Goal: Task Accomplishment & Management: Manage account settings

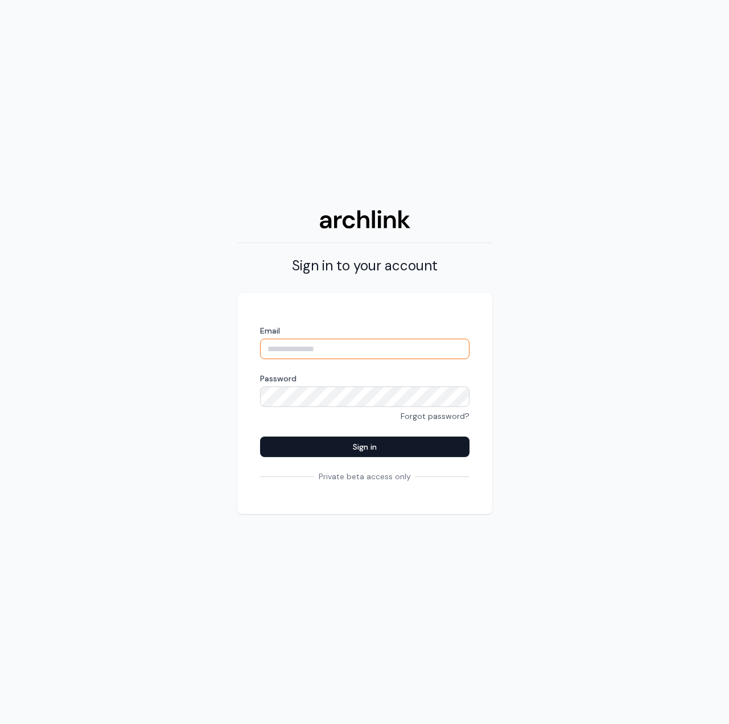
click at [347, 347] on input "Email" at bounding box center [364, 349] width 209 height 20
type input "**********"
click at [328, 383] on label "Password" at bounding box center [364, 378] width 209 height 11
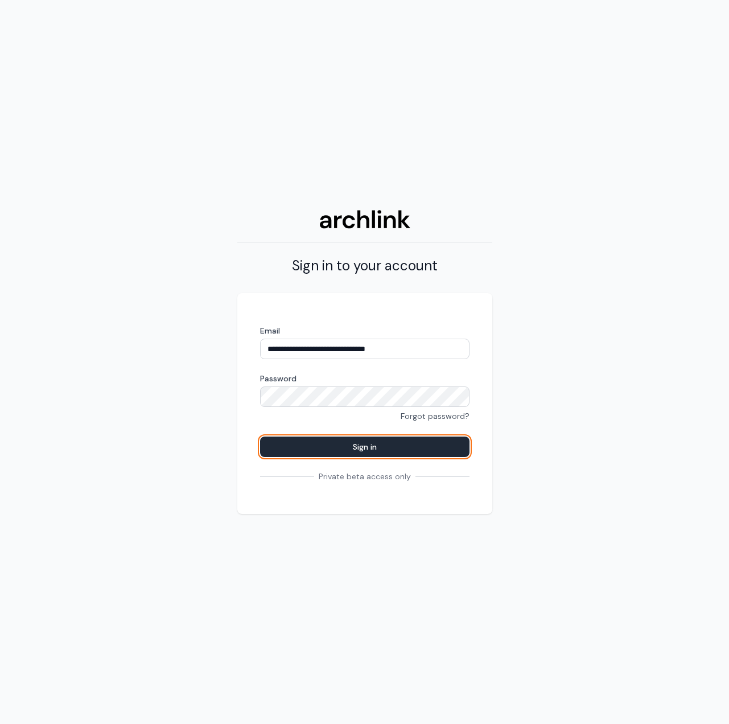
click at [376, 444] on button "Sign in" at bounding box center [364, 446] width 209 height 20
